Goal: Information Seeking & Learning: Understand process/instructions

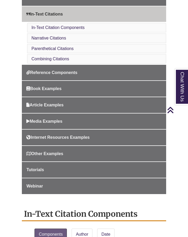
scroll to position [196, 0]
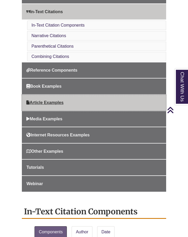
click at [55, 101] on span "Article Examples" at bounding box center [44, 102] width 37 height 4
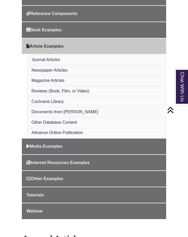
scroll to position [217, 0]
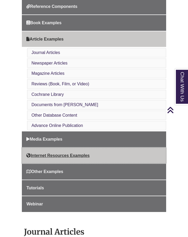
click at [67, 161] on link "Internet Resources Examples" at bounding box center [94, 156] width 144 height 16
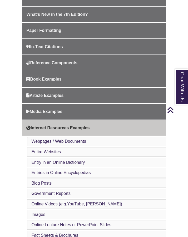
scroll to position [212, 0]
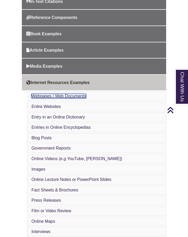
click at [64, 94] on link "Webpages / Web Documents" at bounding box center [58, 96] width 55 height 4
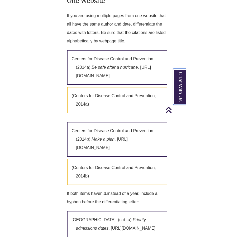
scroll to position [737, 0]
